Goal: Transaction & Acquisition: Purchase product/service

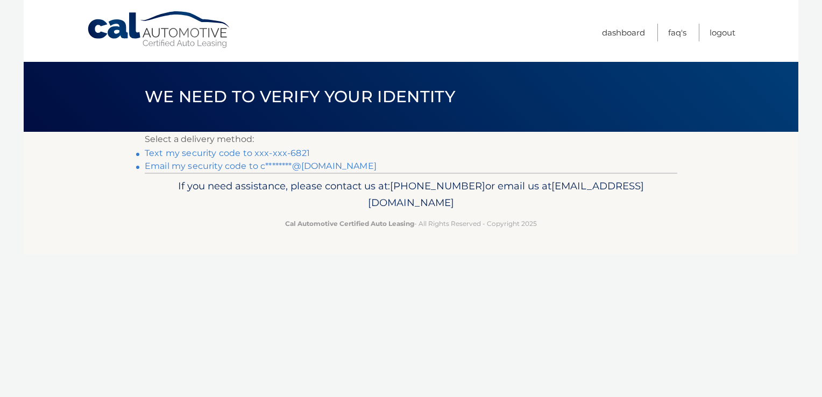
click at [264, 153] on link "Text my security code to xxx-xxx-6821" at bounding box center [227, 153] width 165 height 10
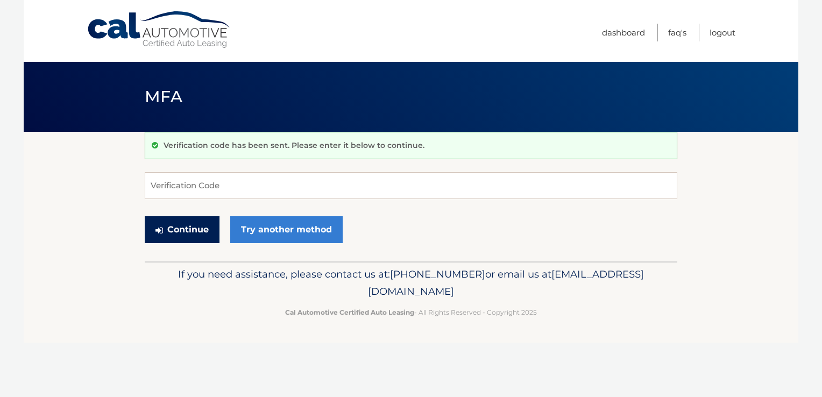
click at [186, 226] on button "Continue" at bounding box center [182, 229] width 75 height 27
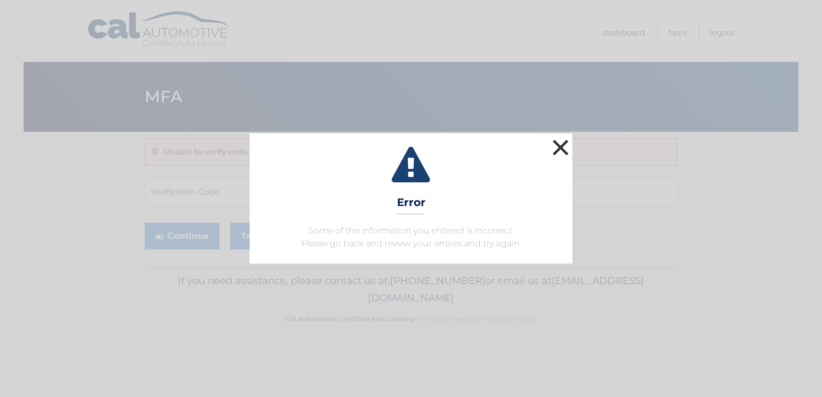
click at [558, 146] on button "×" at bounding box center [561, 148] width 22 height 22
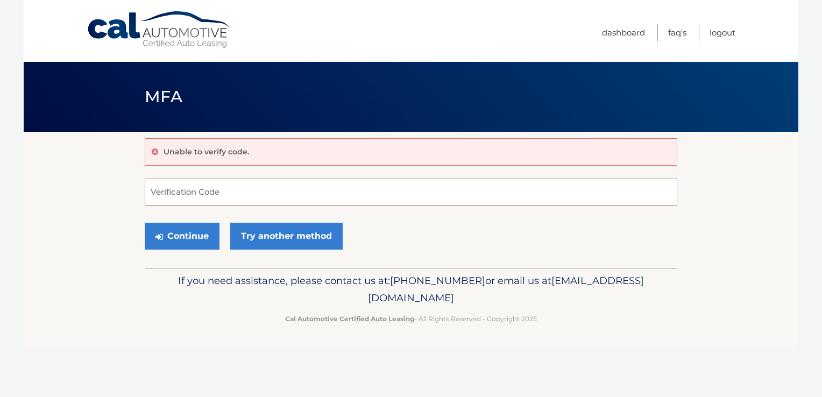
click at [232, 187] on input "Verification Code" at bounding box center [411, 192] width 533 height 27
type input "565723"
click at [157, 238] on icon "submit" at bounding box center [159, 236] width 8 height 9
click at [165, 232] on button "Continue" at bounding box center [182, 236] width 75 height 27
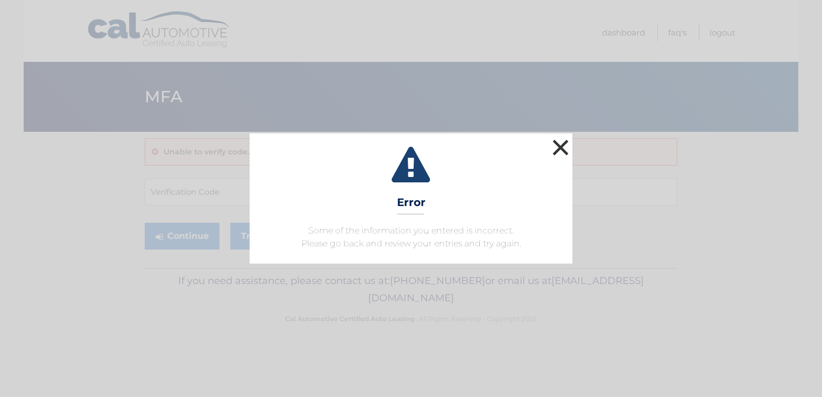
click at [559, 146] on button "×" at bounding box center [561, 148] width 22 height 22
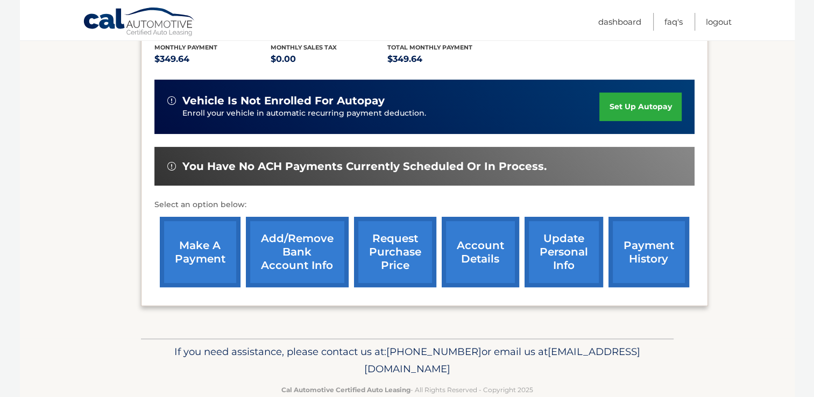
scroll to position [131, 0]
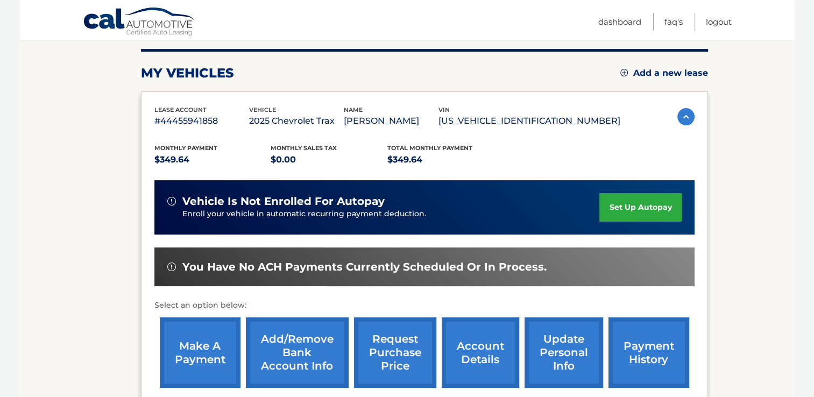
click at [214, 344] on link "make a payment" at bounding box center [200, 352] width 81 height 70
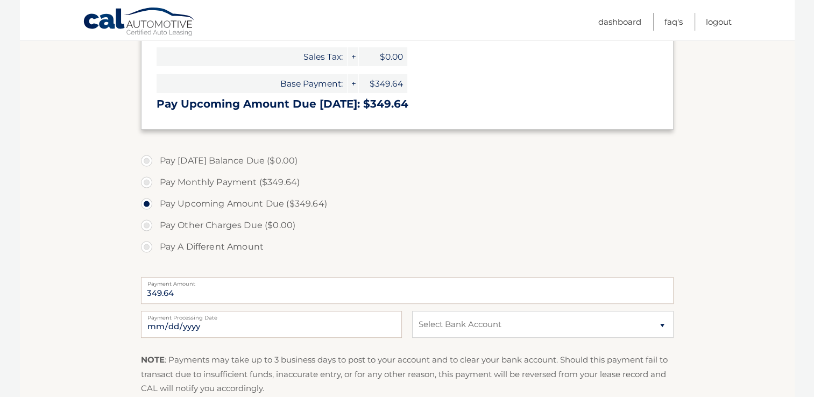
scroll to position [237, 0]
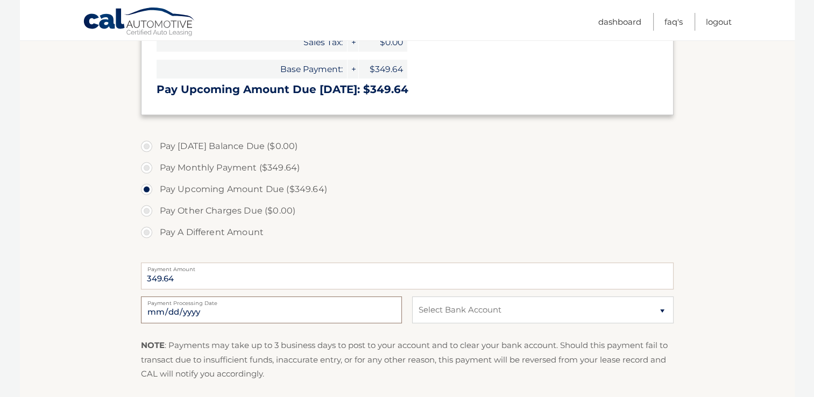
click at [164, 313] on input "2025-10-10" at bounding box center [271, 309] width 261 height 27
type input "2025-10-11"
click at [656, 309] on select "Select Bank Account Checking FOURLEAF FEDERAL CREDIT UNION *****6733 Checking F…" at bounding box center [542, 309] width 261 height 27
select select "MGQwYzRiNDAtODhhYy00N2Y4LWE2ZmYtNGEzNDU4YTVhMWVm"
click at [412, 296] on select "Select Bank Account Checking FOURLEAF FEDERAL CREDIT UNION *****6733 Checking F…" at bounding box center [542, 309] width 261 height 27
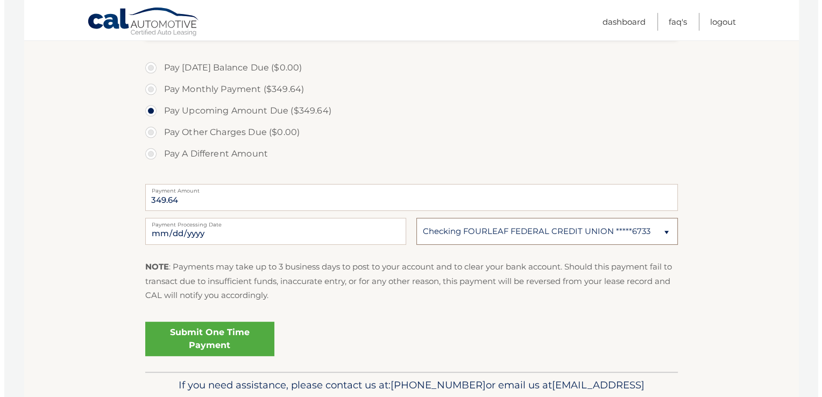
scroll to position [344, 0]
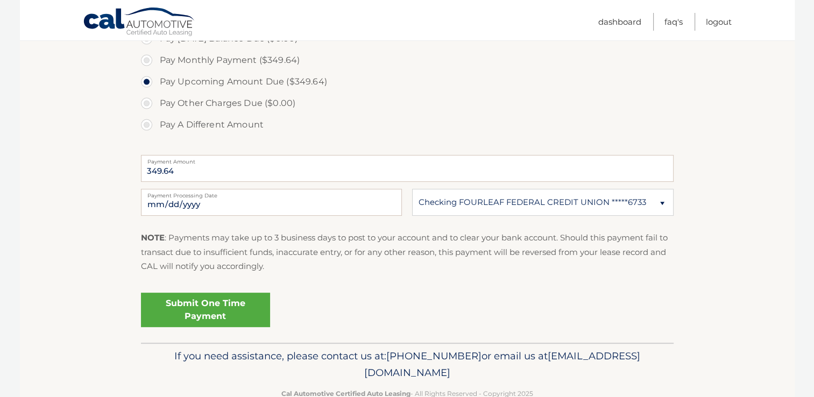
click at [217, 302] on link "Submit One Time Payment" at bounding box center [205, 310] width 129 height 34
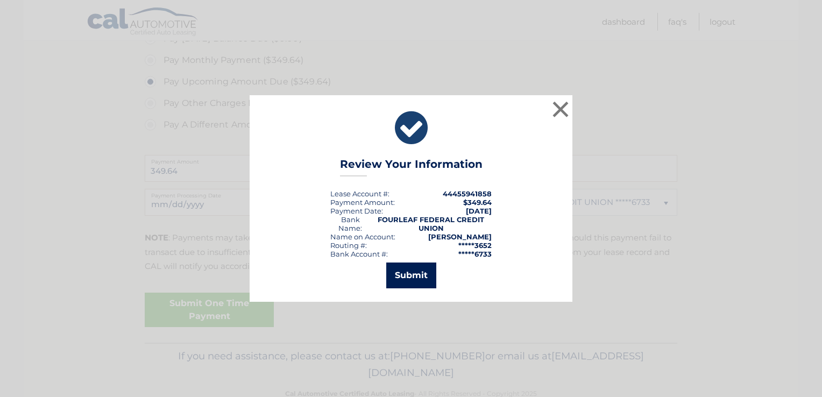
click at [409, 275] on button "Submit" at bounding box center [411, 276] width 50 height 26
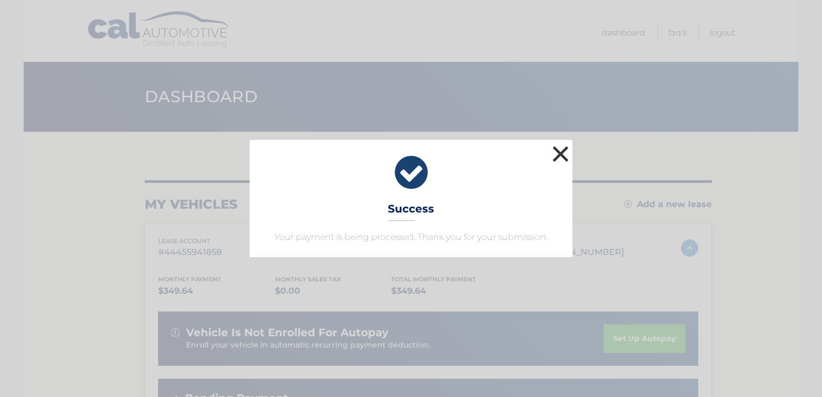
click at [559, 156] on button "×" at bounding box center [561, 154] width 22 height 22
